Goal: Task Accomplishment & Management: Manage account settings

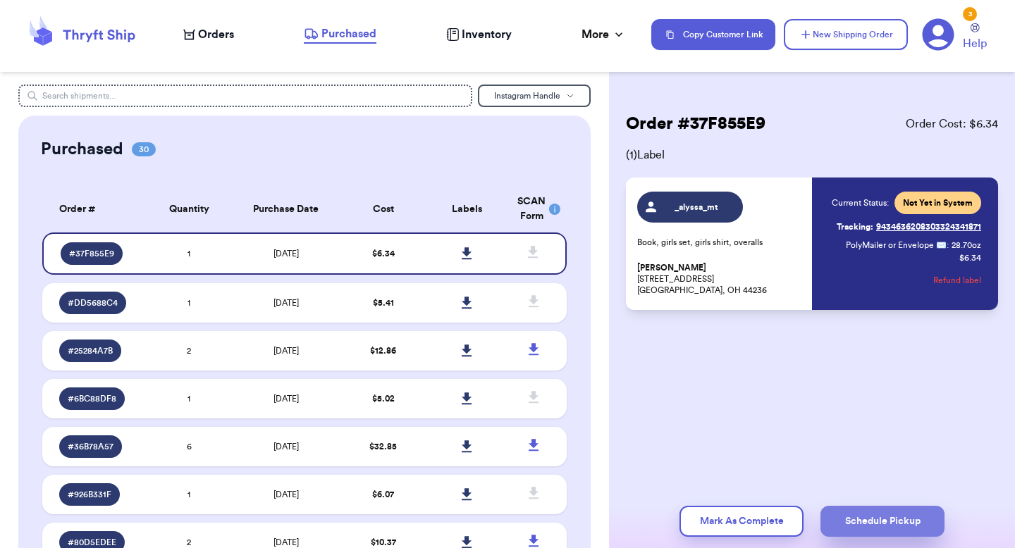
click at [857, 523] on button "Schedule Pickup" at bounding box center [882, 521] width 124 height 31
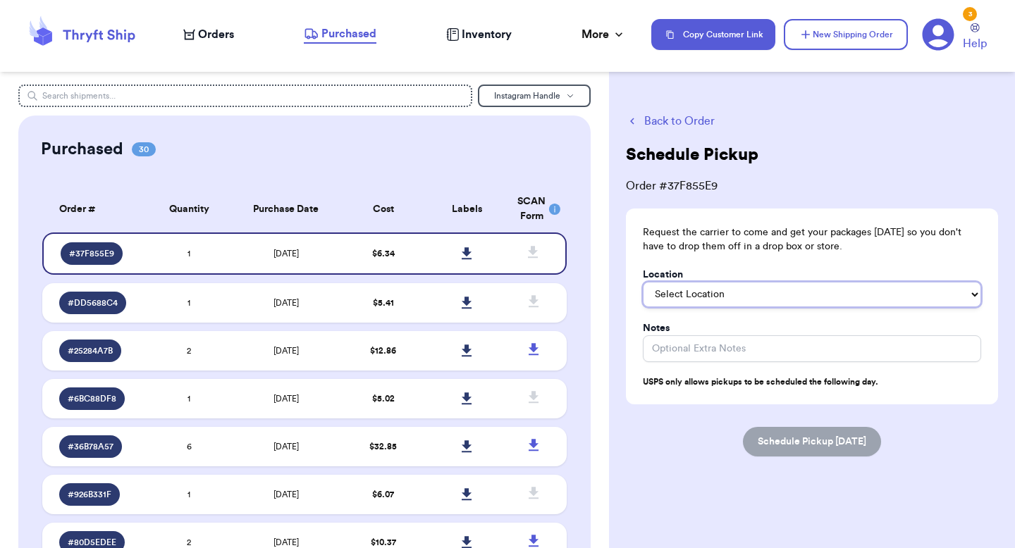
click at [783, 301] on select "Select Location In/At Mailbox On the Porch Front Door Back Door Side Door Knock…" at bounding box center [812, 294] width 338 height 25
select select "On the Porch"
click at [643, 282] on select "Select Location In/At Mailbox On the Porch Front Door Back Door Side Door Knock…" at bounding box center [812, 294] width 338 height 25
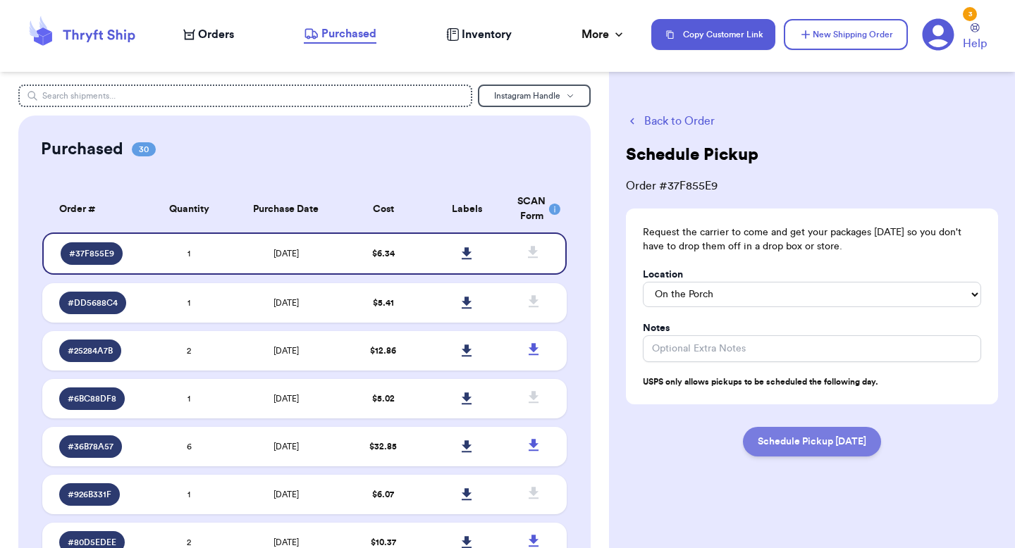
click at [826, 447] on button "Schedule Pickup [DATE]" at bounding box center [812, 442] width 138 height 30
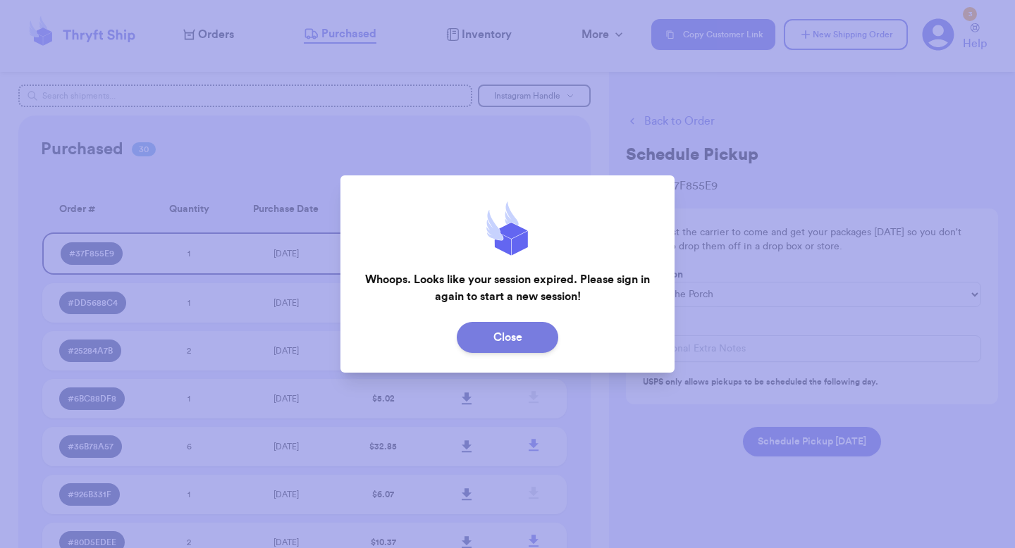
click at [519, 350] on button "Close" at bounding box center [507, 337] width 101 height 31
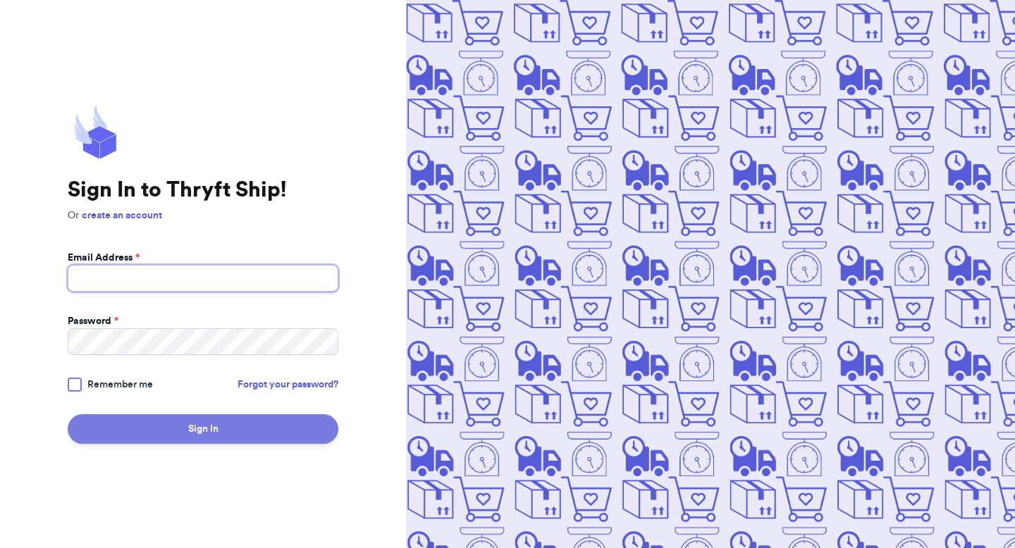
type input "[EMAIL_ADDRESS][DOMAIN_NAME]"
click at [204, 428] on button "Sign In" at bounding box center [203, 429] width 271 height 30
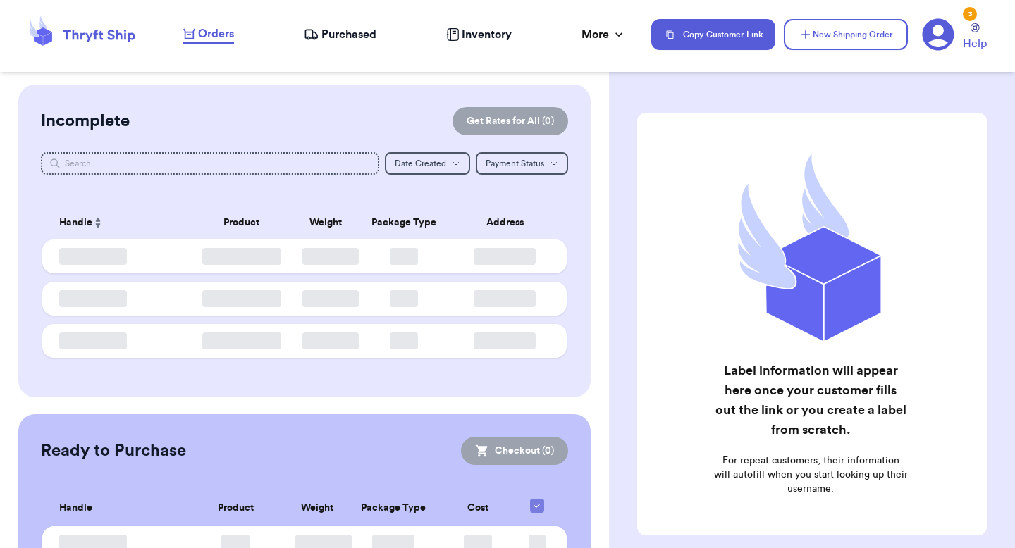
checkbox input "false"
click at [340, 32] on span "Purchased" at bounding box center [348, 34] width 55 height 17
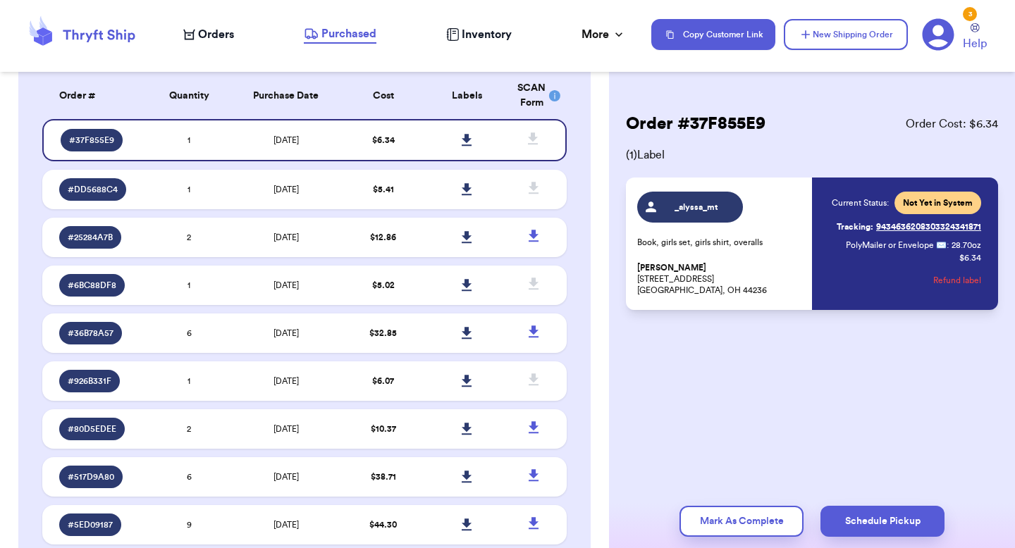
scroll to position [118, 0]
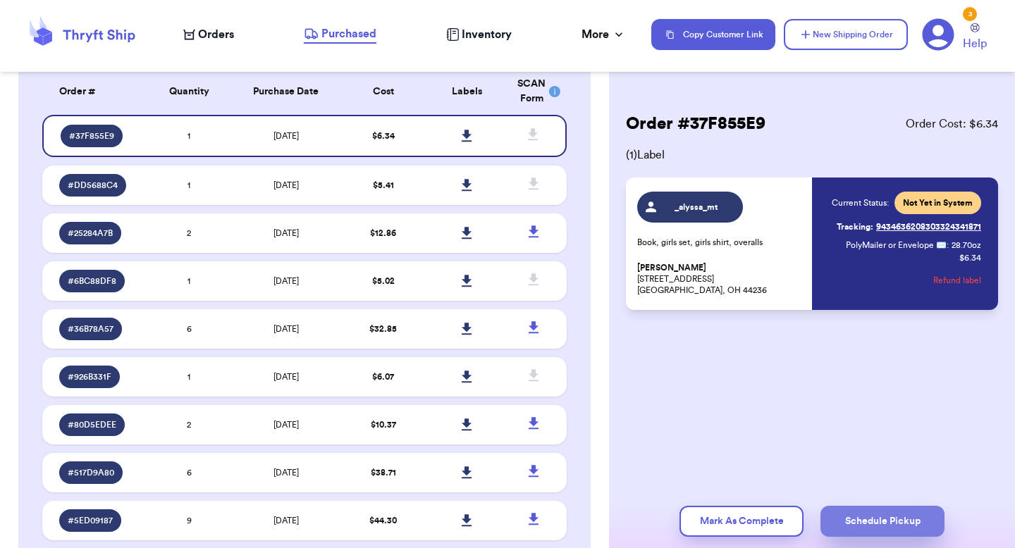
click at [883, 517] on button "Schedule Pickup" at bounding box center [882, 521] width 124 height 31
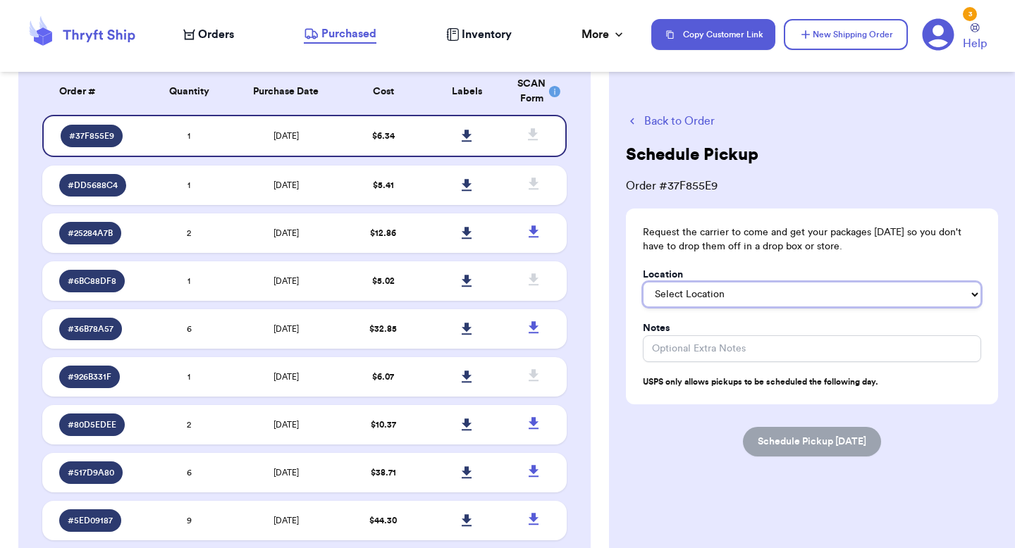
click at [742, 289] on select "Select Location In/At Mailbox On the Porch Front Door Back Door Side Door Knock…" at bounding box center [812, 294] width 338 height 25
select select "On the Porch"
click at [643, 282] on select "Select Location In/At Mailbox On the Porch Front Door Back Door Side Door Knock…" at bounding box center [812, 294] width 338 height 25
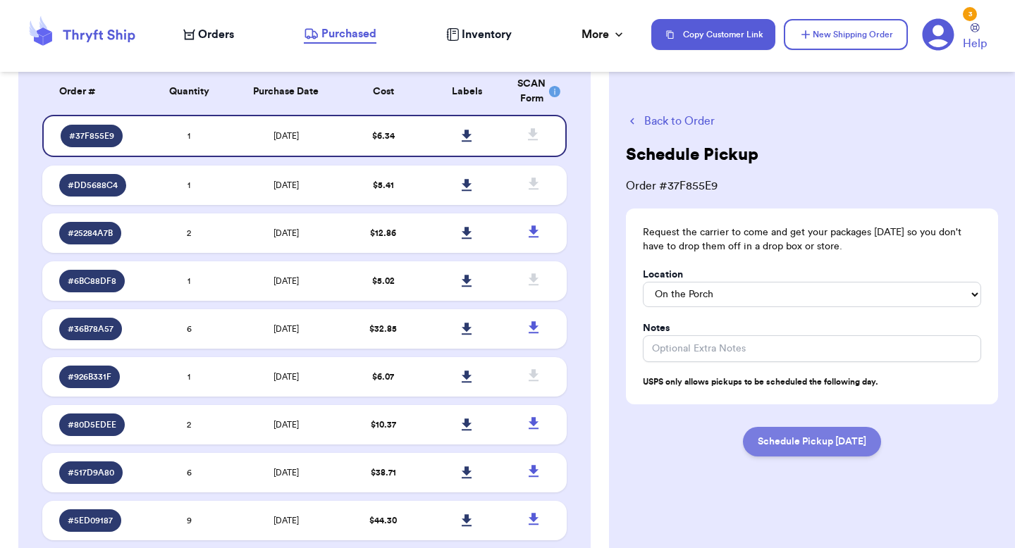
click at [794, 432] on button "Schedule Pickup [DATE]" at bounding box center [812, 442] width 138 height 30
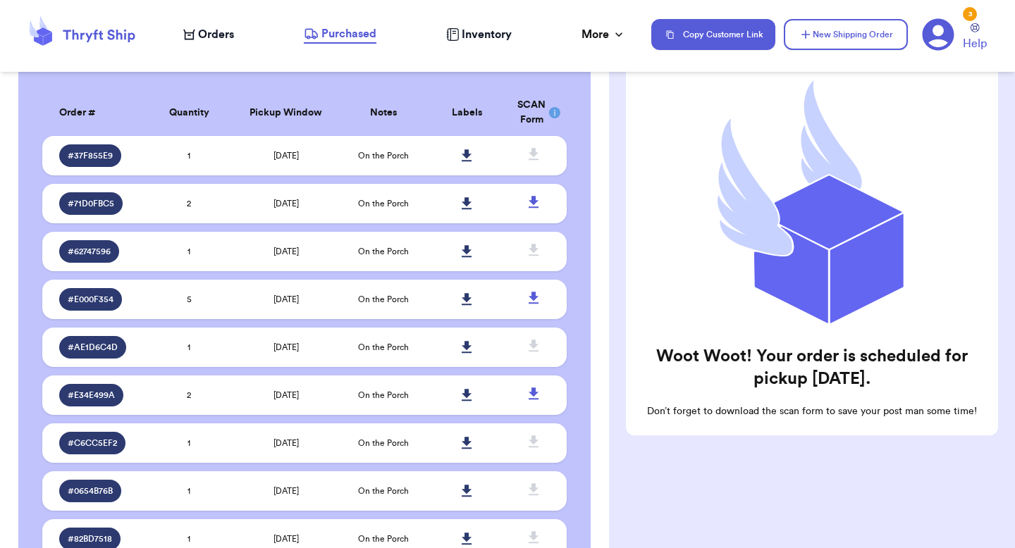
scroll to position [1647, 0]
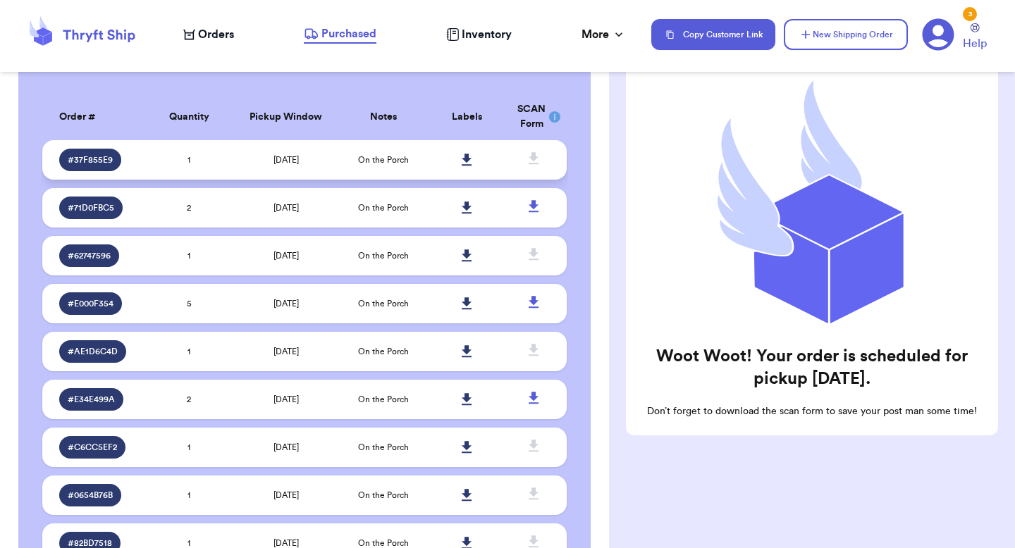
click at [331, 170] on td "[DATE]" at bounding box center [286, 159] width 110 height 39
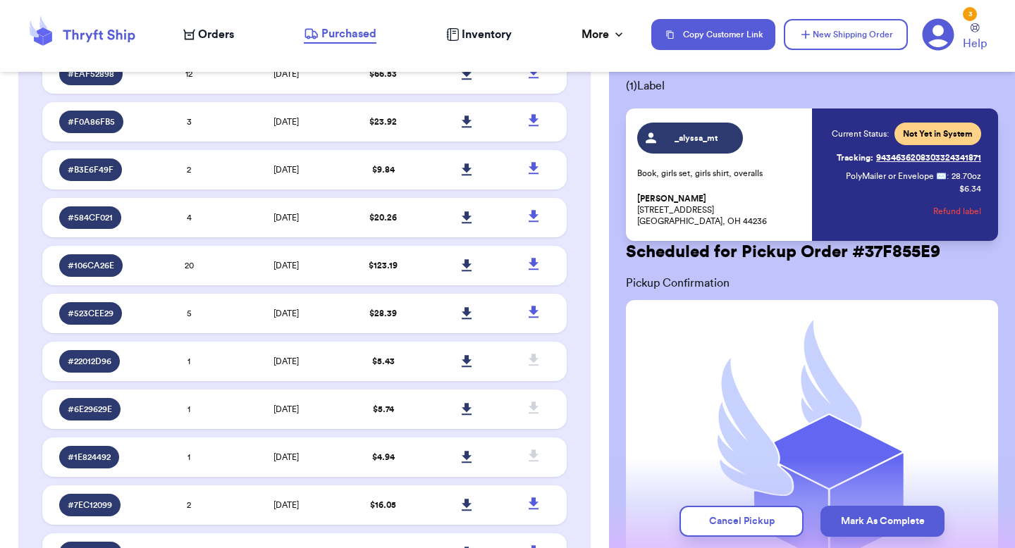
scroll to position [558, 0]
